Goal: Book appointment/travel/reservation

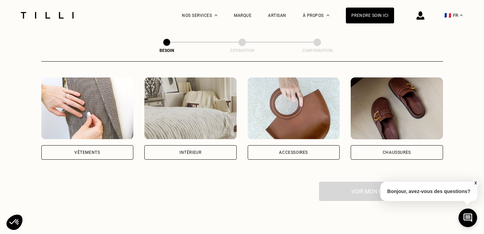
scroll to position [129, 0]
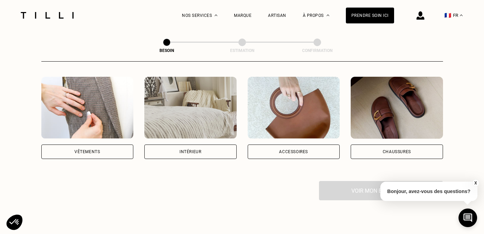
click at [185, 145] on div "Intérieur" at bounding box center [190, 152] width 92 height 14
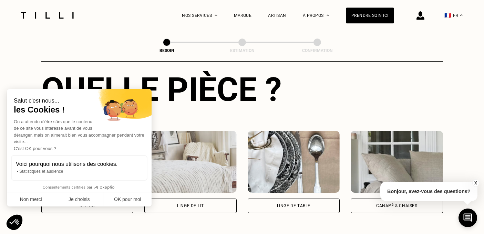
scroll to position [263, 0]
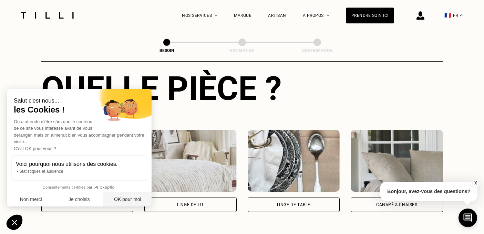
click at [126, 200] on button "OK pour moi" at bounding box center [127, 200] width 48 height 14
checkbox input "true"
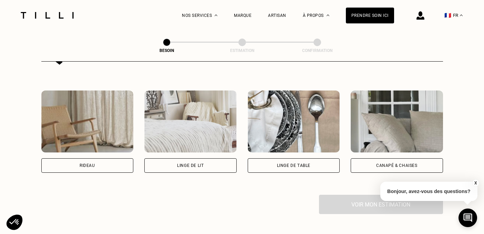
click at [109, 159] on div "Rideau" at bounding box center [87, 166] width 92 height 14
select select "FR"
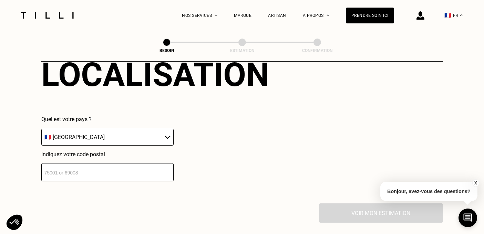
scroll to position [475, 0]
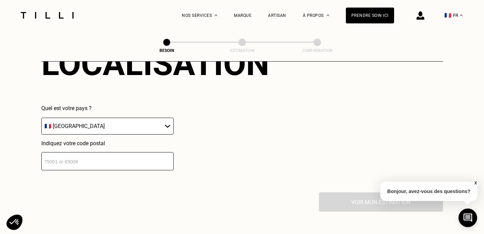
click at [127, 153] on input "number" at bounding box center [107, 161] width 132 height 18
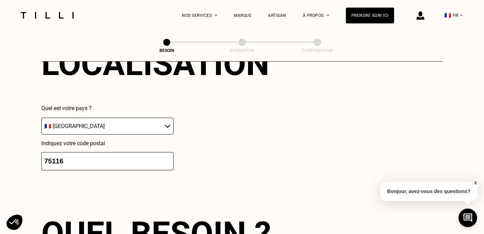
type input "75116"
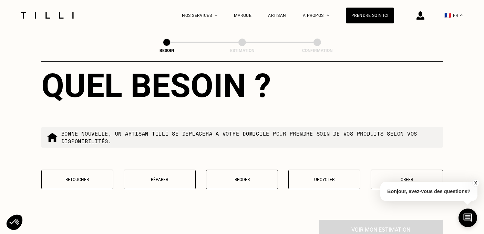
scroll to position [622, 0]
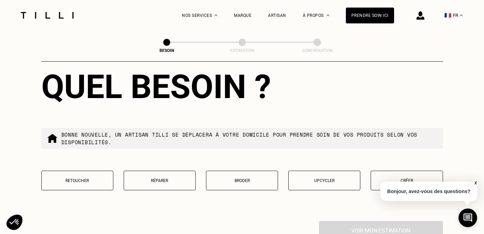
click at [89, 179] on p "Retoucher" at bounding box center [77, 181] width 64 height 5
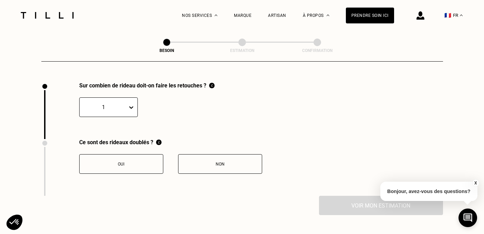
scroll to position [761, 0]
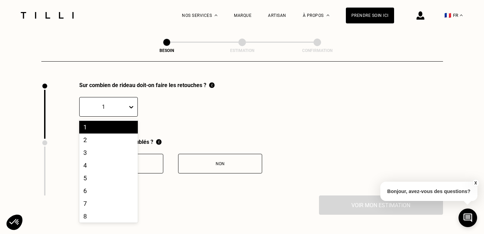
click at [108, 103] on div at bounding box center [103, 107] width 41 height 8
click at [103, 134] on div "2" at bounding box center [108, 140] width 59 height 13
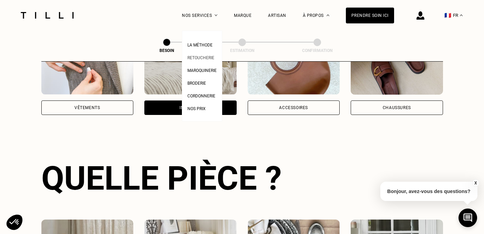
scroll to position [0, 0]
